Goal: Navigation & Orientation: Go to known website

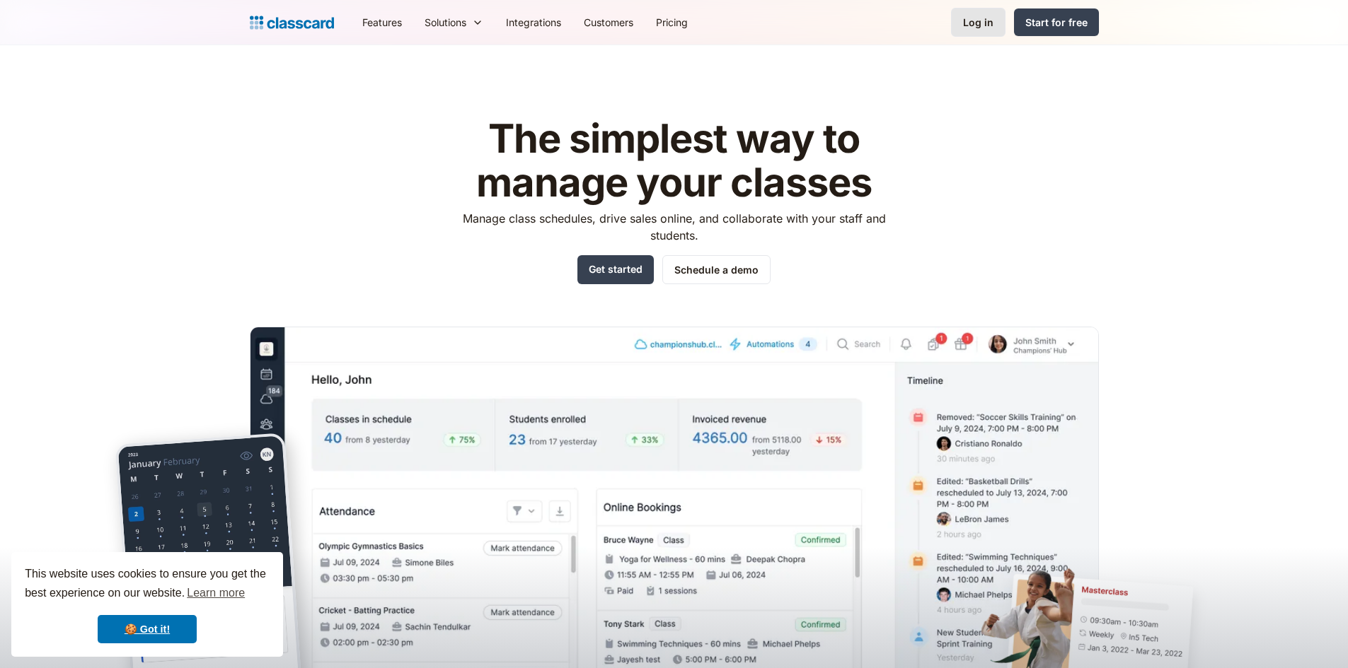
click at [973, 21] on div "Log in" at bounding box center [978, 22] width 30 height 15
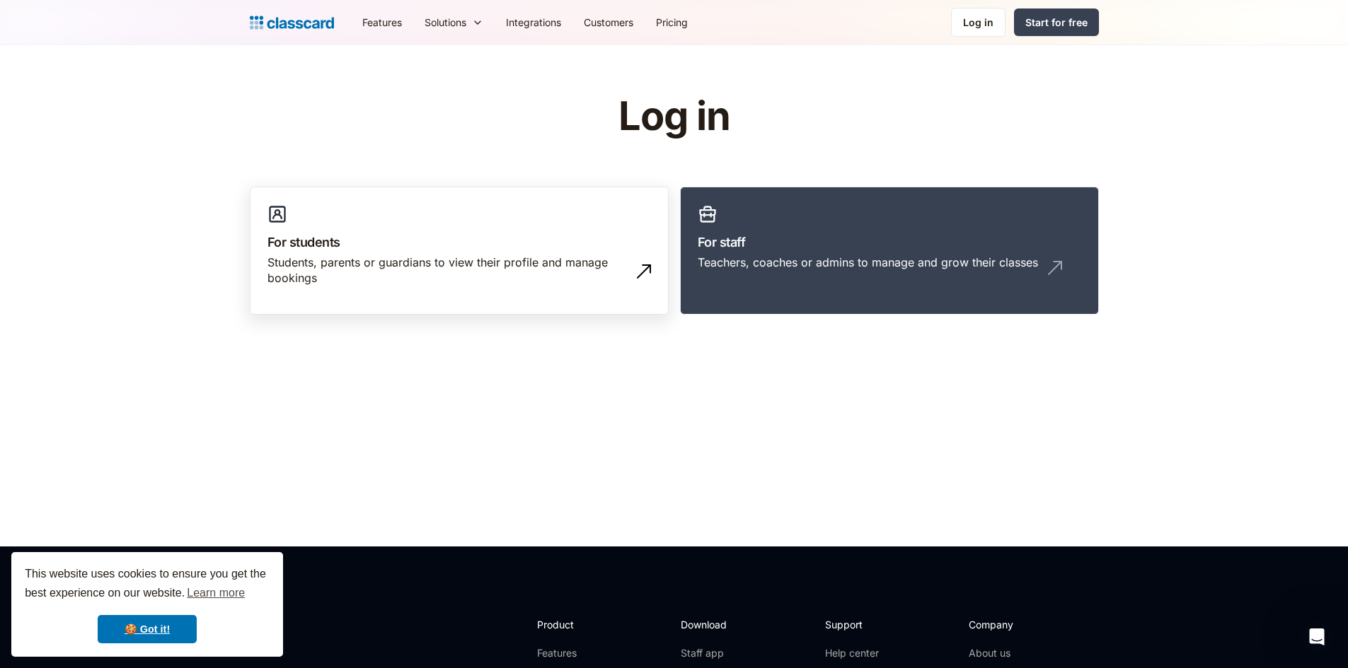
click at [581, 285] on div "Students, parents or guardians to view their profile and manage bookings" at bounding box center [444, 271] width 355 height 32
